Goal: Navigation & Orientation: Find specific page/section

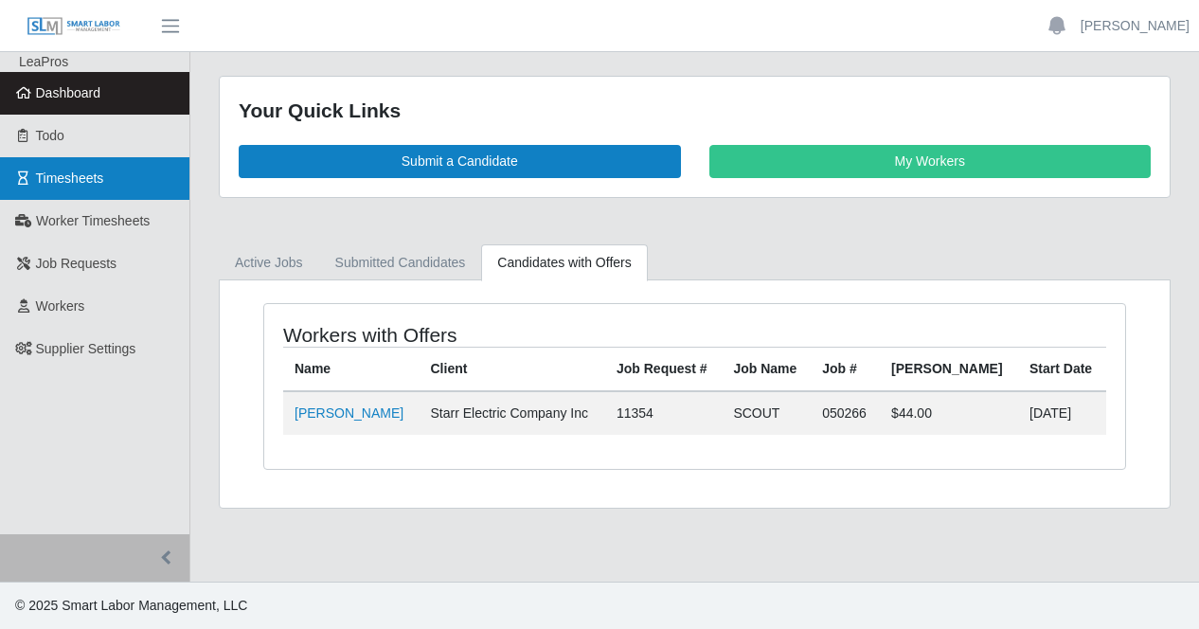
click at [81, 185] on span "Timesheets" at bounding box center [70, 177] width 68 height 15
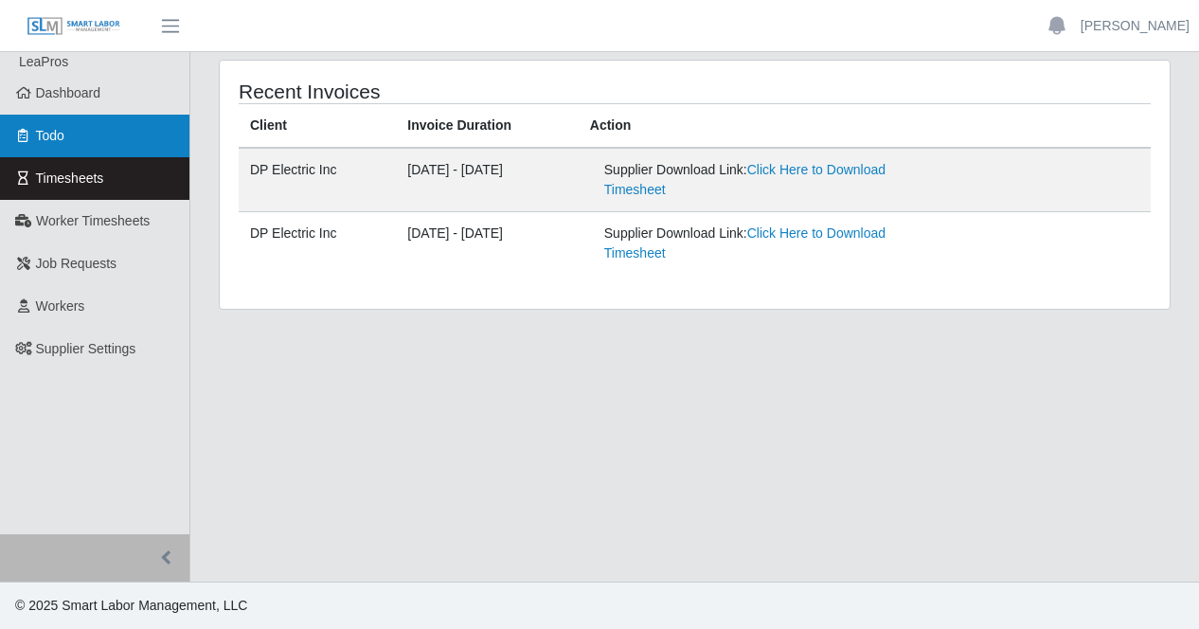
click at [70, 139] on link "Todo" at bounding box center [94, 136] width 189 height 43
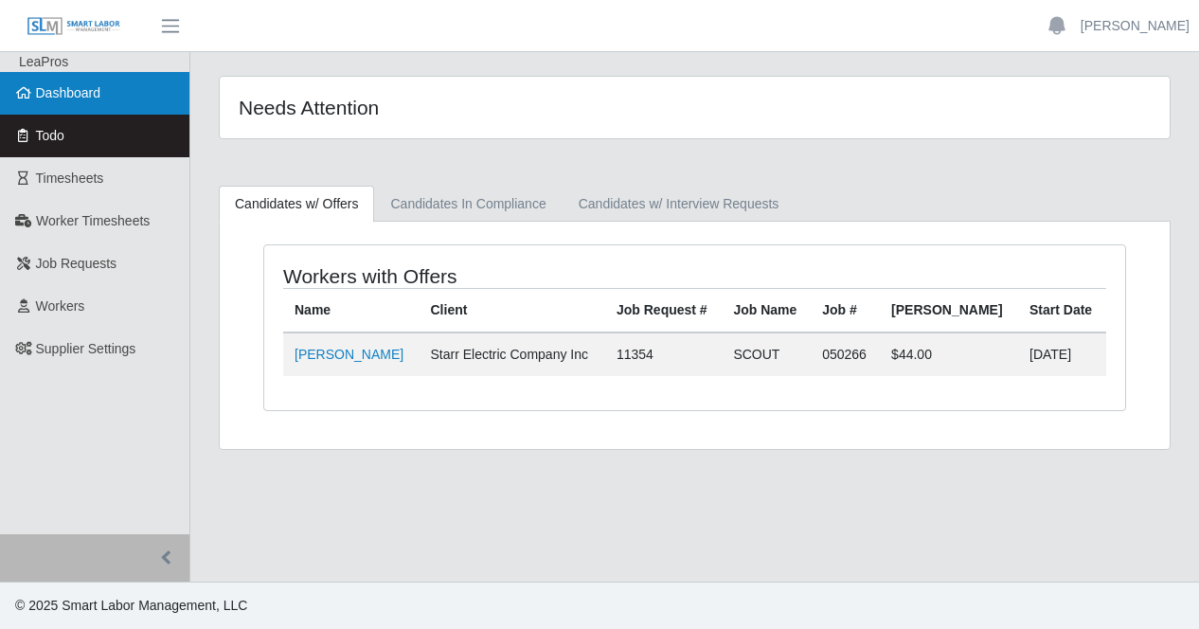
click at [75, 99] on span "Dashboard" at bounding box center [68, 92] width 65 height 15
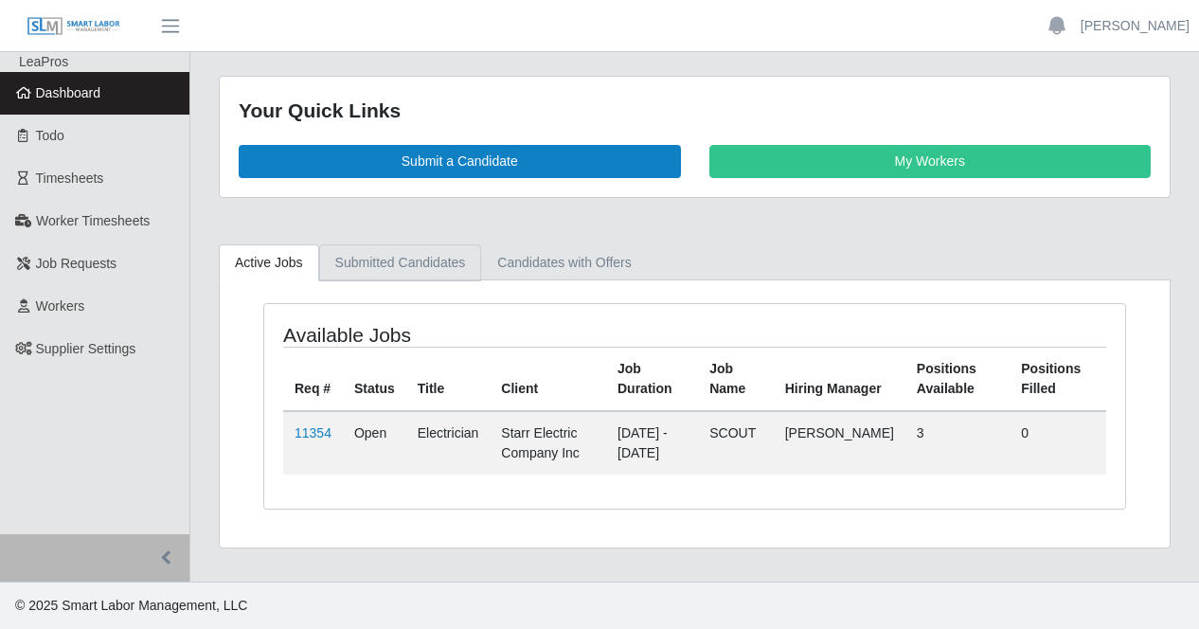
click at [403, 268] on link "Submitted Candidates" at bounding box center [400, 262] width 163 height 37
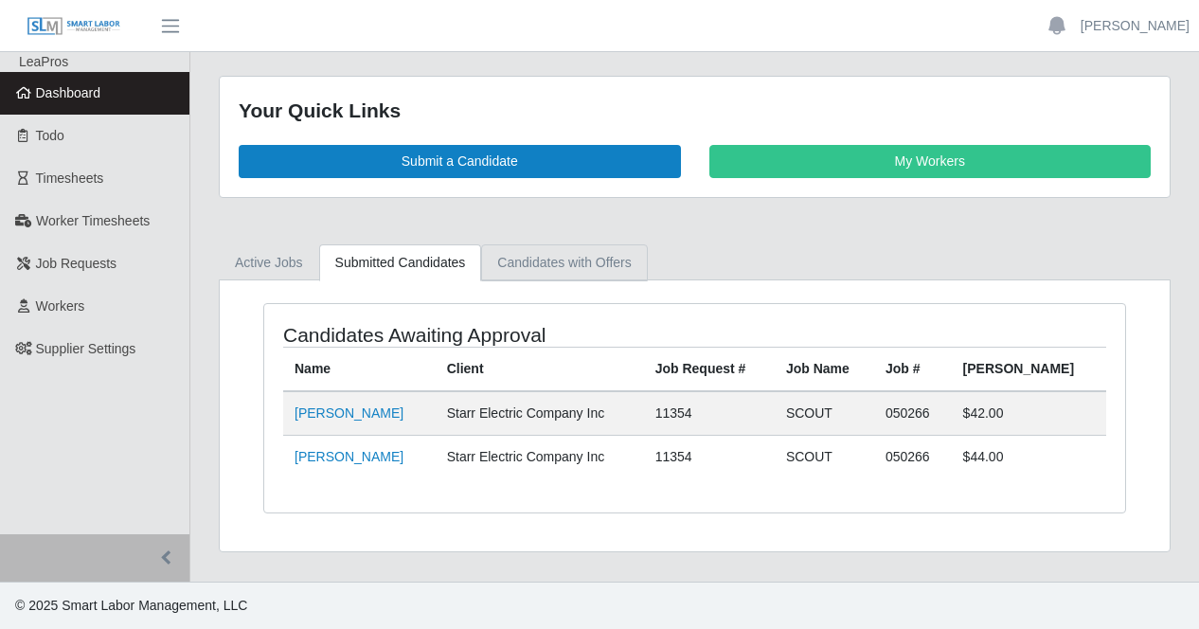
click at [546, 255] on link "Candidates with Offers" at bounding box center [564, 262] width 166 height 37
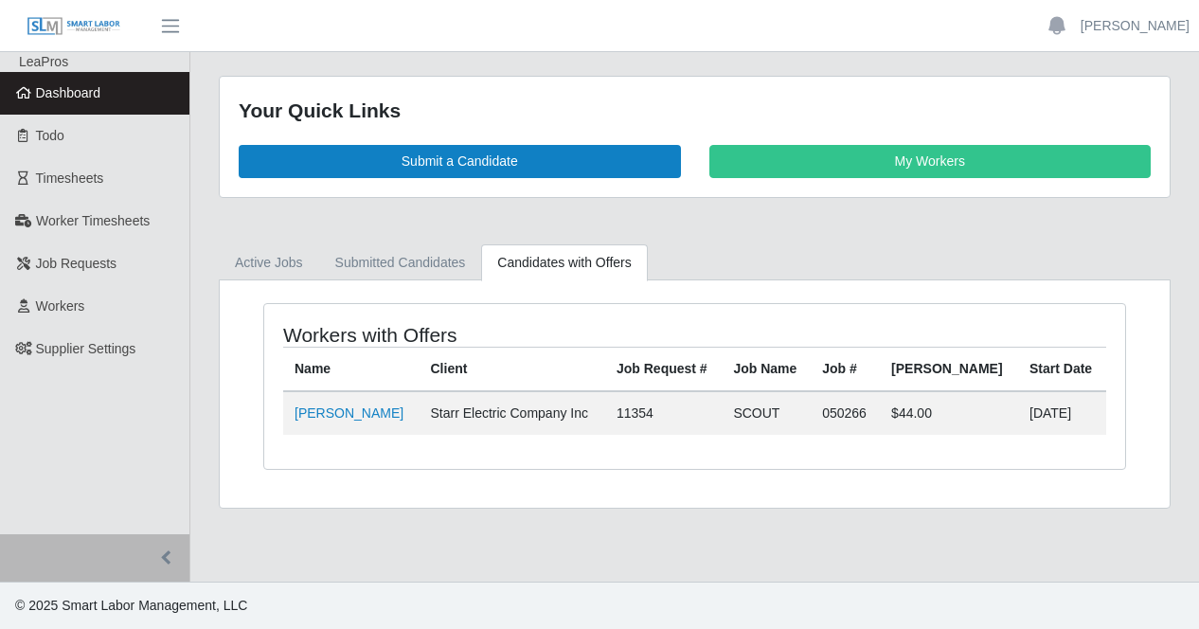
click at [80, 22] on img at bounding box center [74, 26] width 95 height 21
